Goal: Consume media (video, audio)

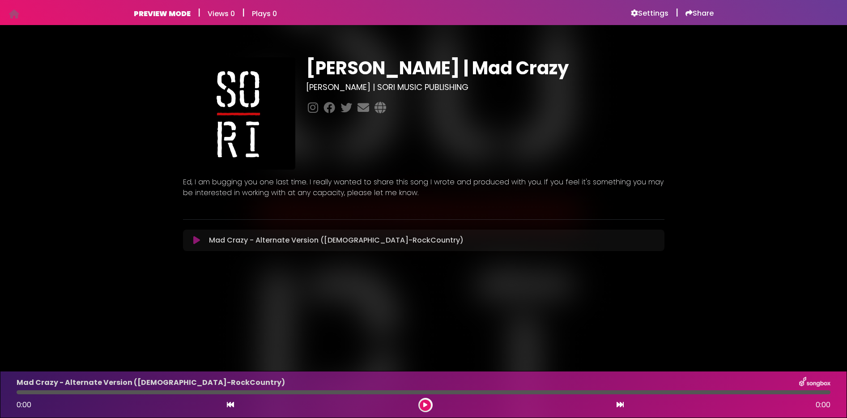
click at [196, 237] on icon at bounding box center [196, 240] width 7 height 9
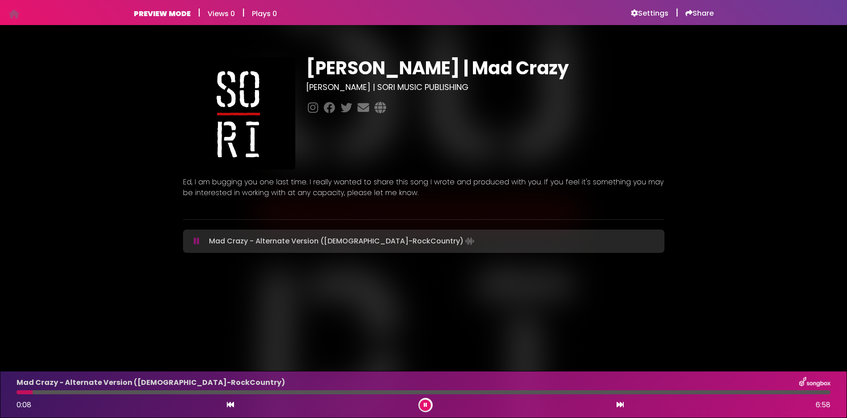
click at [231, 405] on icon at bounding box center [230, 404] width 7 height 7
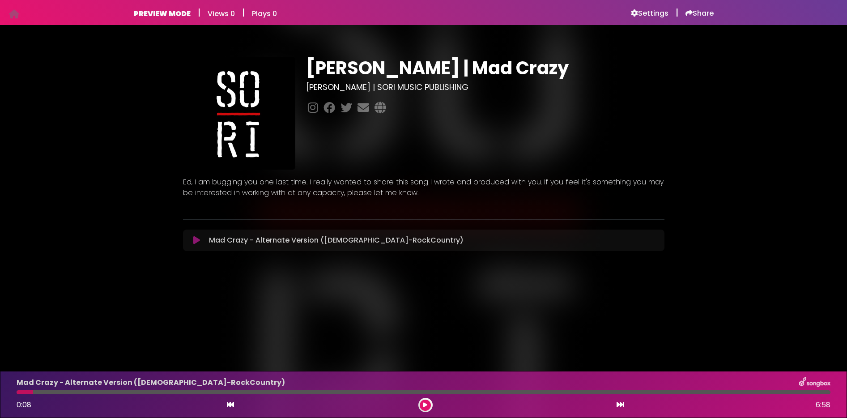
click at [230, 404] on icon at bounding box center [230, 404] width 7 height 7
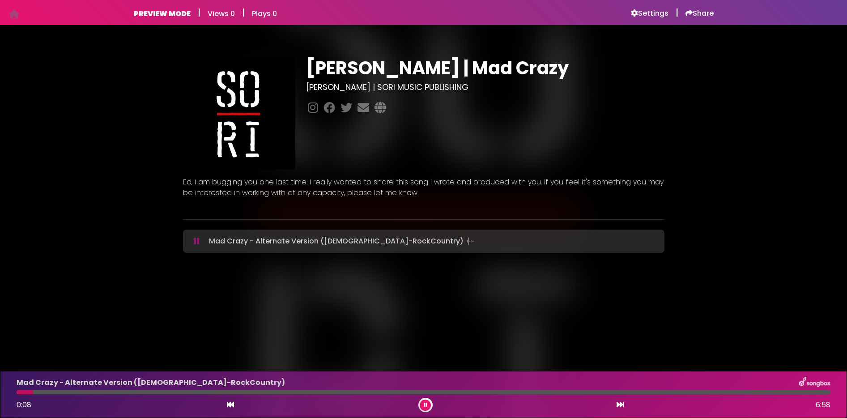
click at [230, 404] on icon at bounding box center [230, 404] width 7 height 7
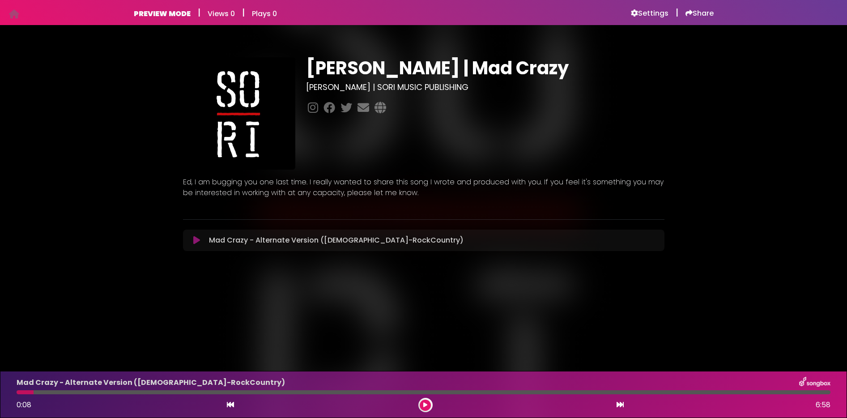
click at [230, 404] on icon at bounding box center [230, 404] width 7 height 7
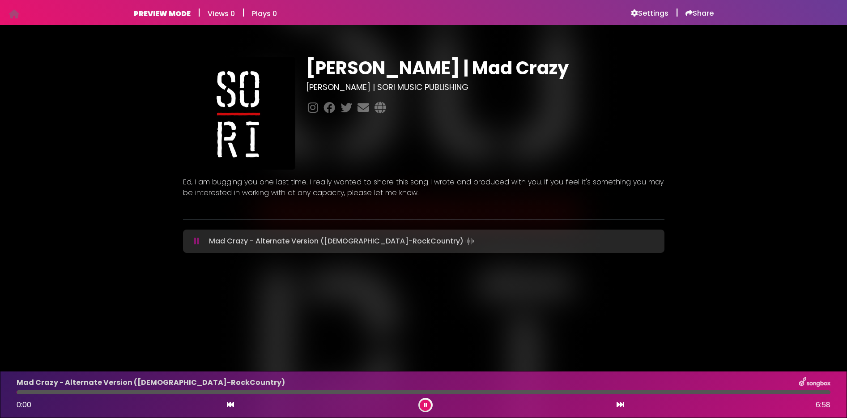
drag, startPoint x: 28, startPoint y: 391, endPoint x: 13, endPoint y: 391, distance: 15.7
click at [13, 391] on div at bounding box center [423, 392] width 824 height 4
click at [425, 403] on icon at bounding box center [426, 404] width 4 height 5
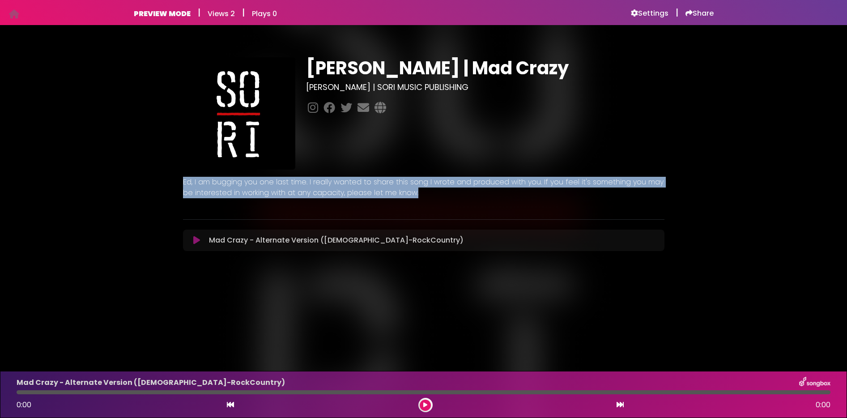
drag, startPoint x: 408, startPoint y: 191, endPoint x: 180, endPoint y: 181, distance: 228.8
click at [180, 181] on div "Ed, I am bugging you one last time. I really wanted to share this song I wrote …" at bounding box center [424, 189] width 492 height 39
copy p "Ed, I am bugging you one last time. I really wanted to share this song I wrote …"
